Goal: Task Accomplishment & Management: Manage account settings

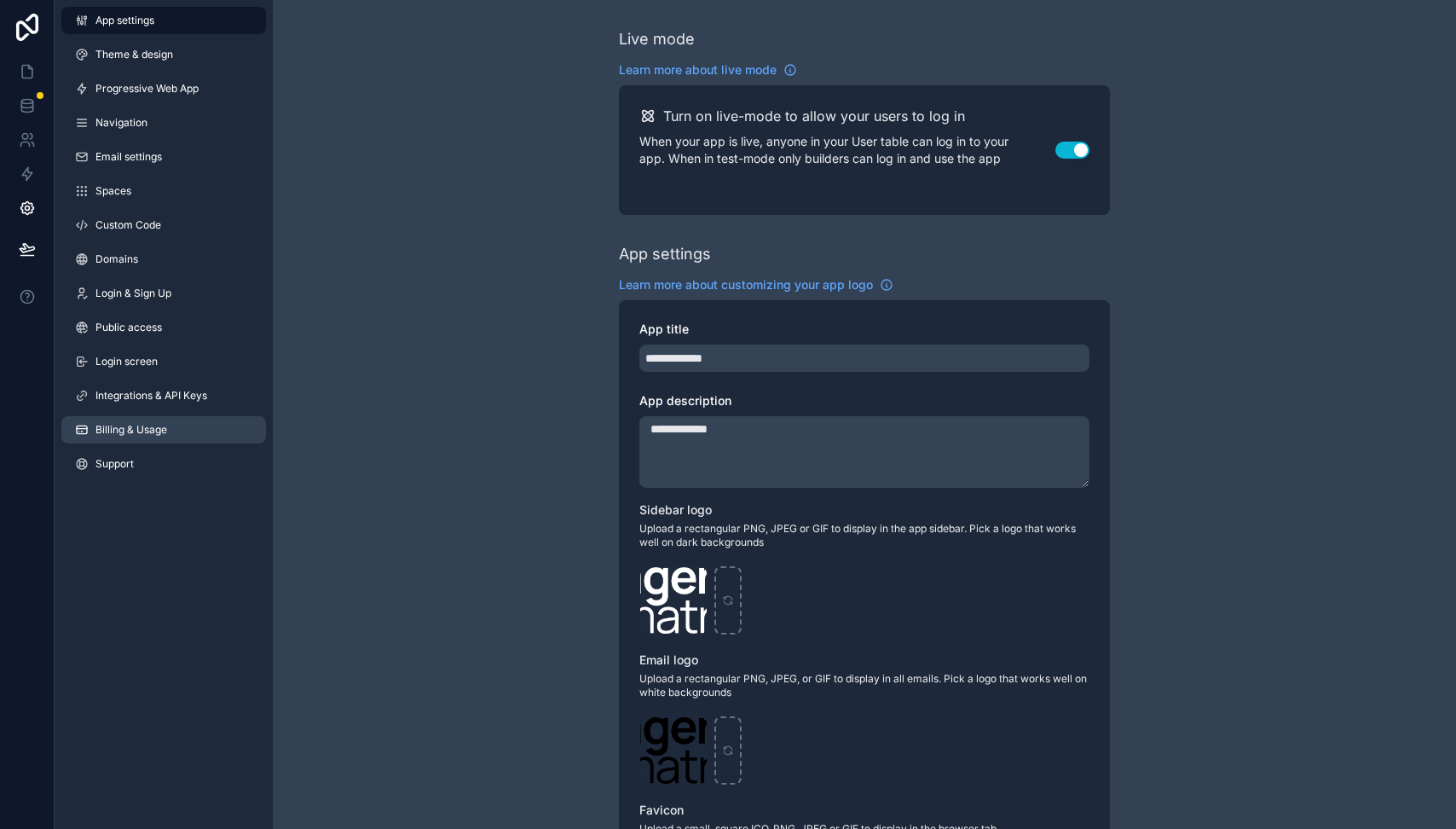
click at [148, 437] on link "Billing & Usage" at bounding box center [164, 429] width 205 height 27
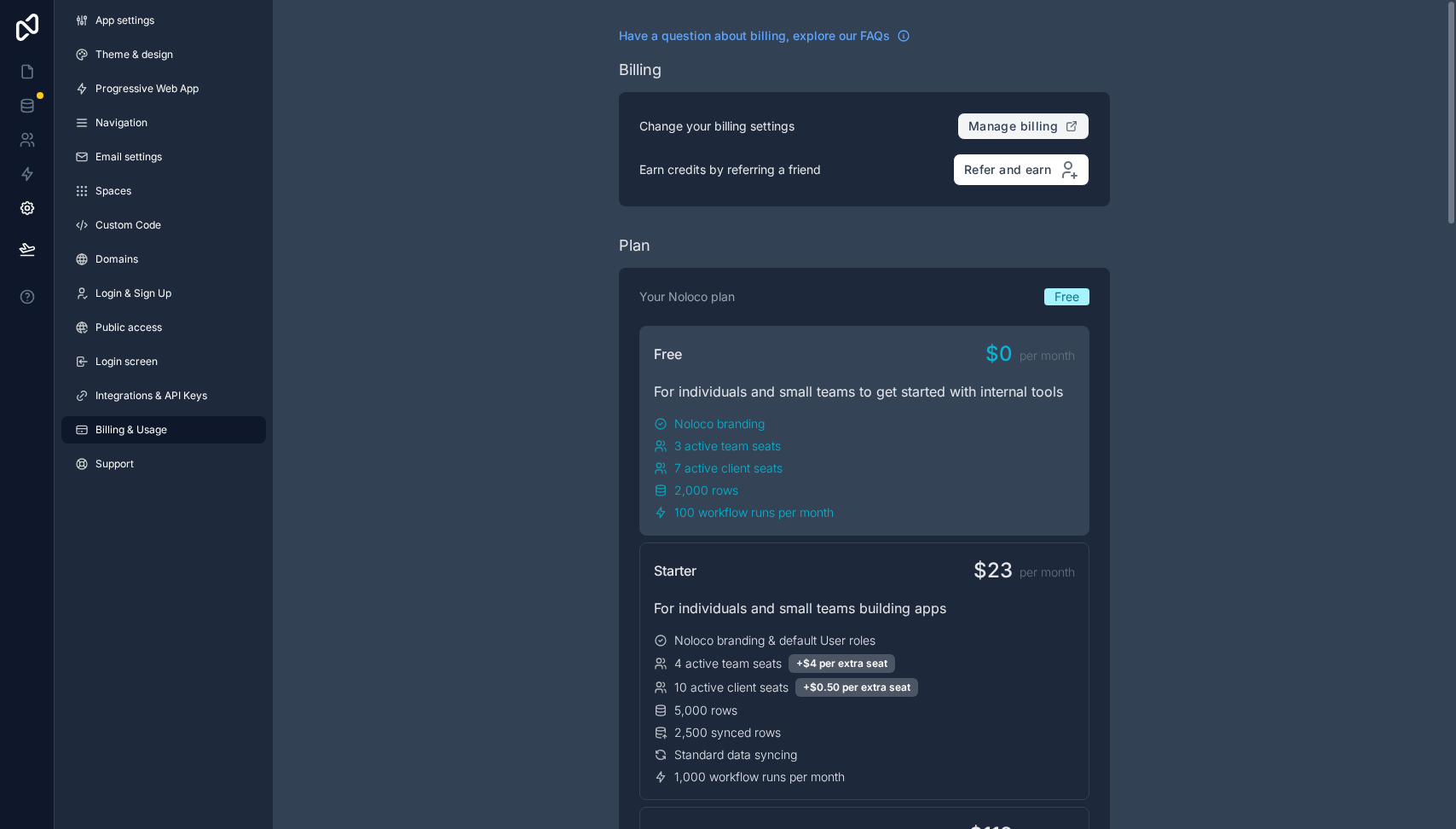
click at [1062, 124] on button "Manage billing" at bounding box center [1023, 126] width 132 height 27
